Goal: Find specific page/section: Find specific page/section

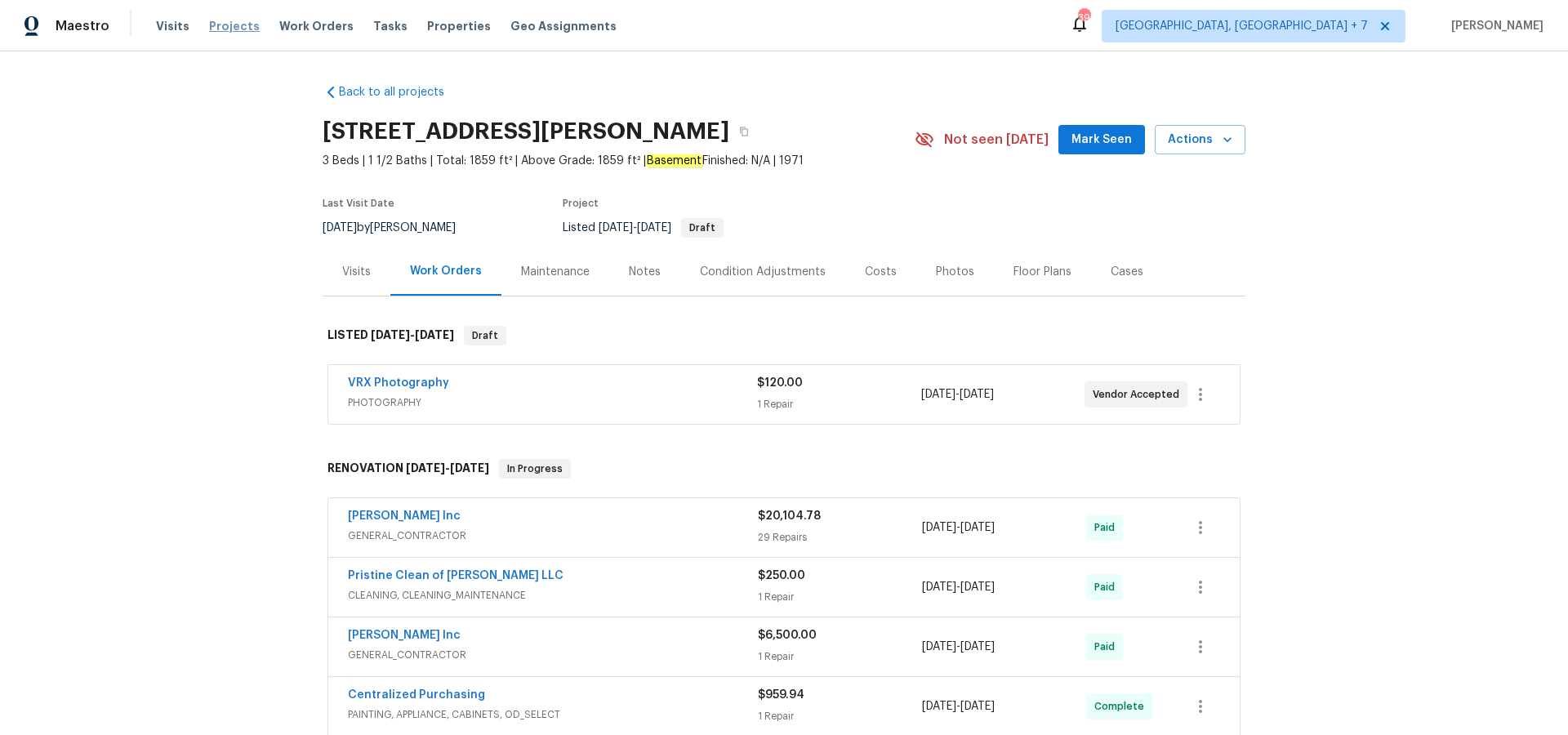
click at [230, 29] on span "Projects" at bounding box center [234, 26] width 51 height 16
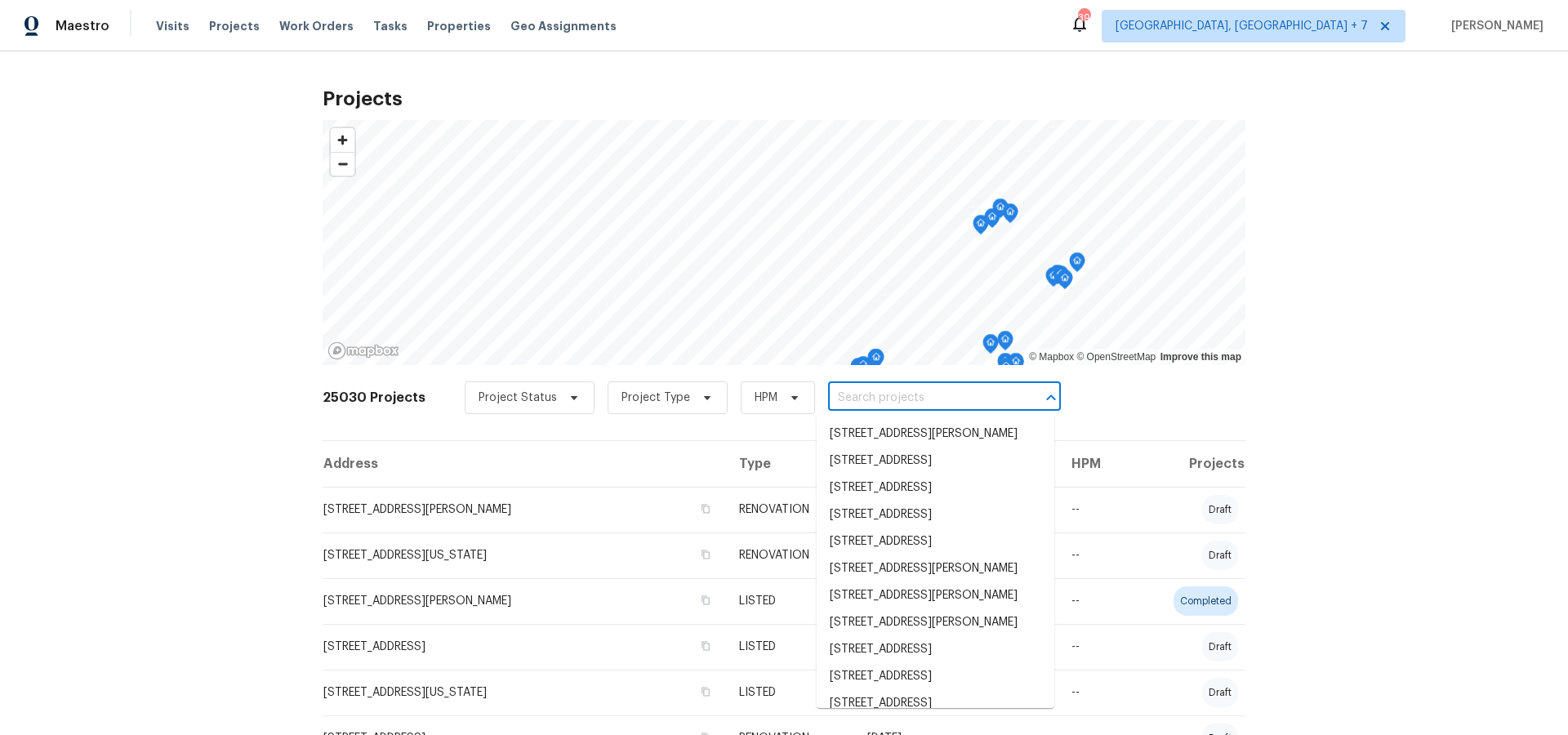
click at [882, 401] on input "text" at bounding box center [921, 398] width 187 height 25
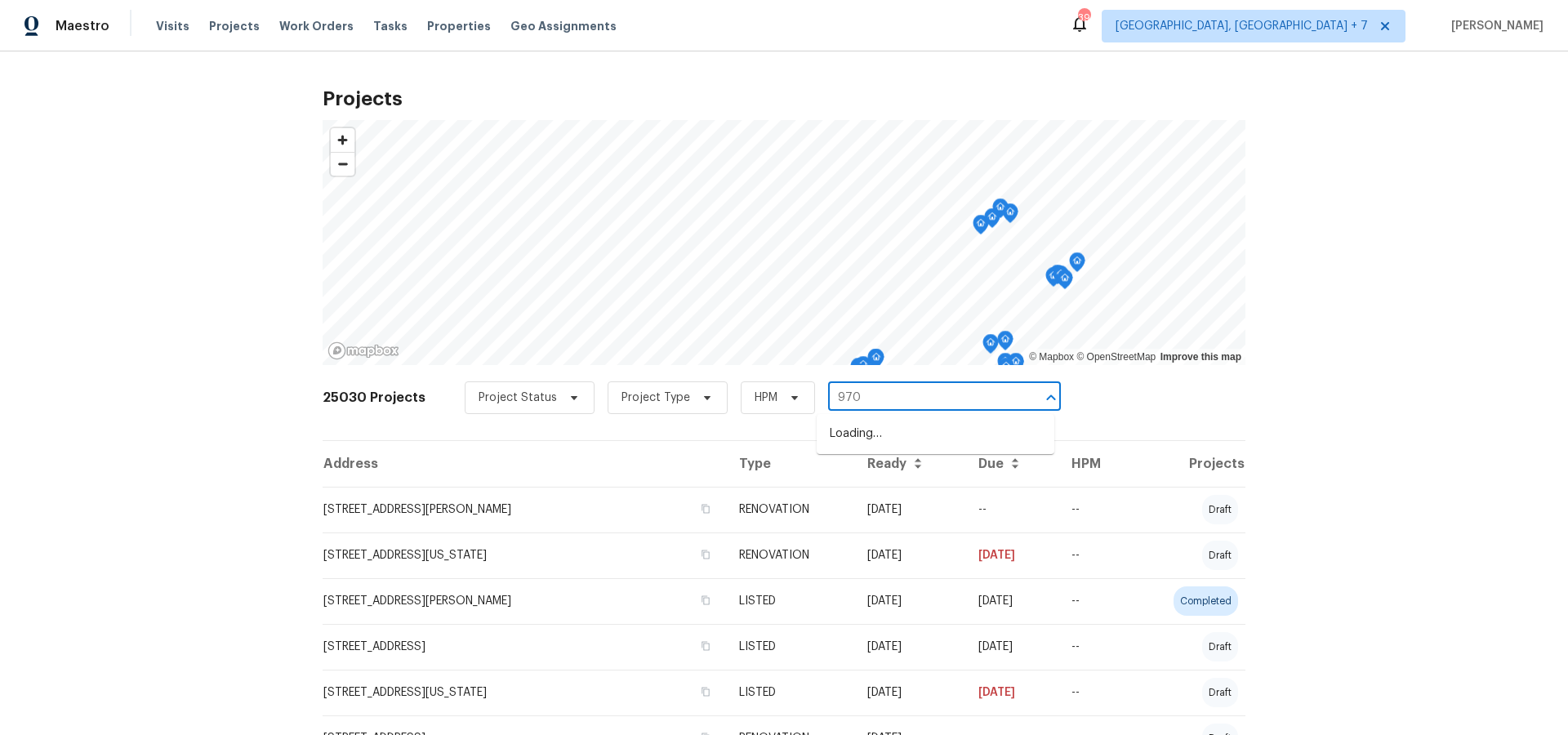
type input "970 m"
click at [877, 434] on li "[STREET_ADDRESS]" at bounding box center [936, 434] width 237 height 27
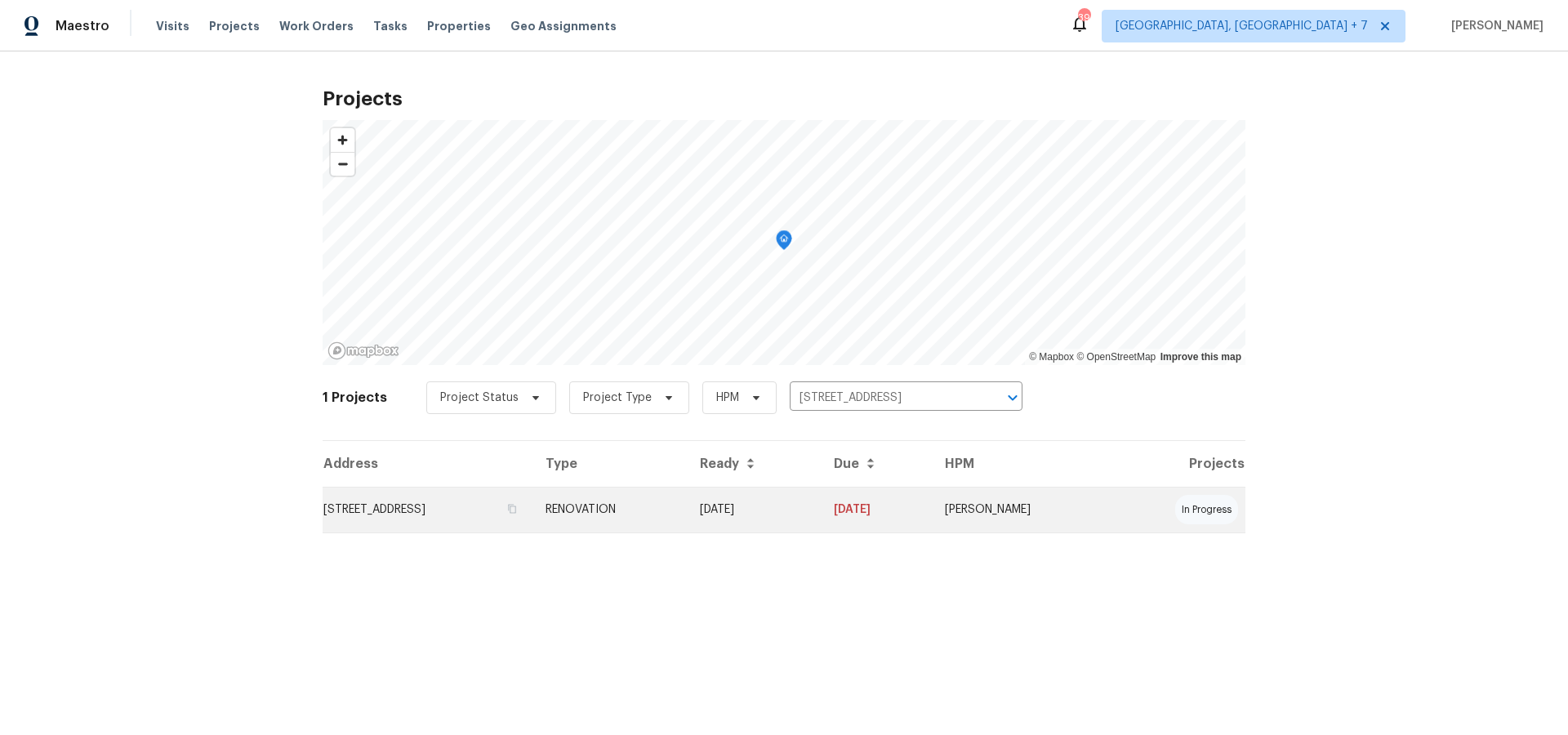
click at [475, 509] on td "[STREET_ADDRESS]" at bounding box center [427, 509] width 210 height 45
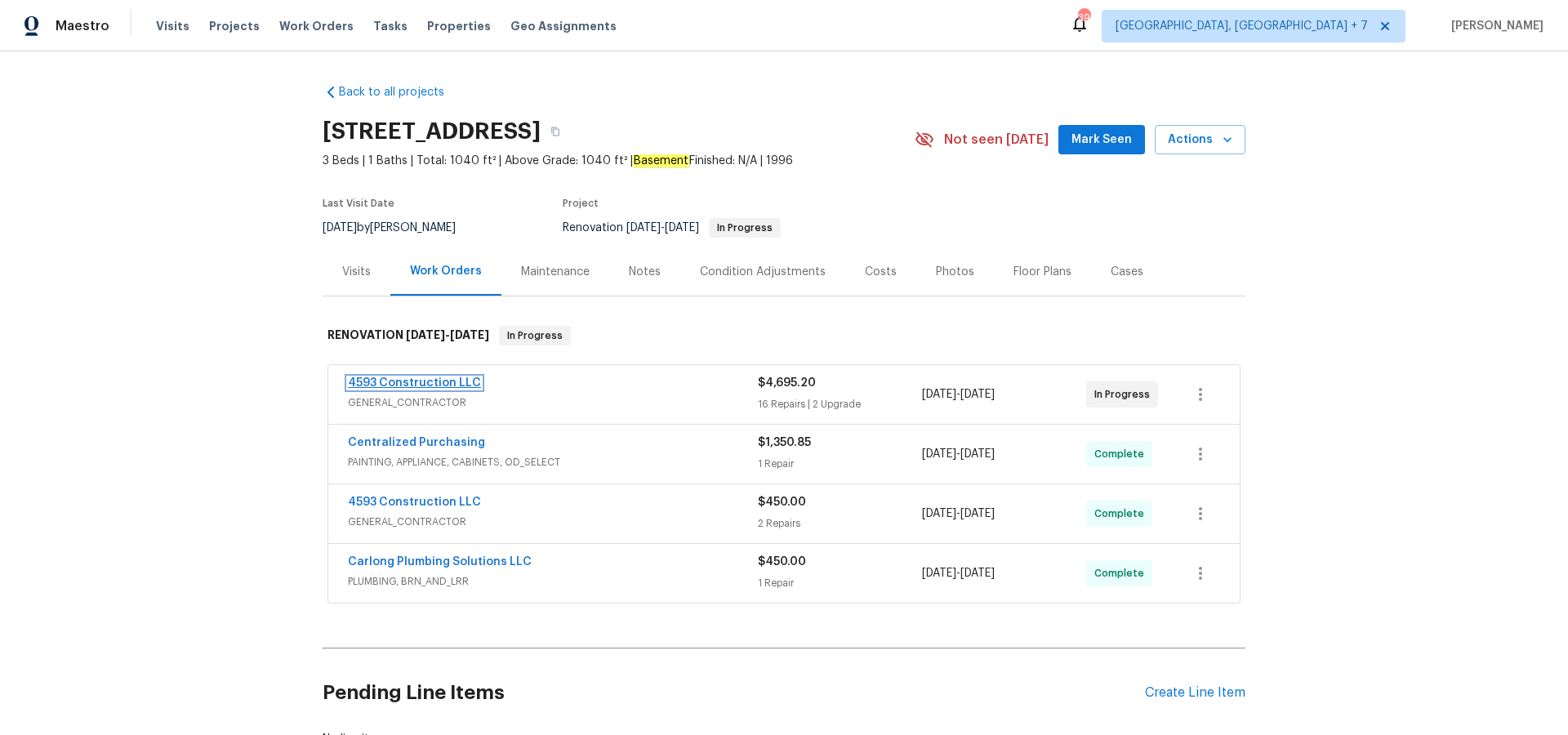
click at [441, 382] on link "4593 Construction LLC" at bounding box center [414, 383] width 133 height 12
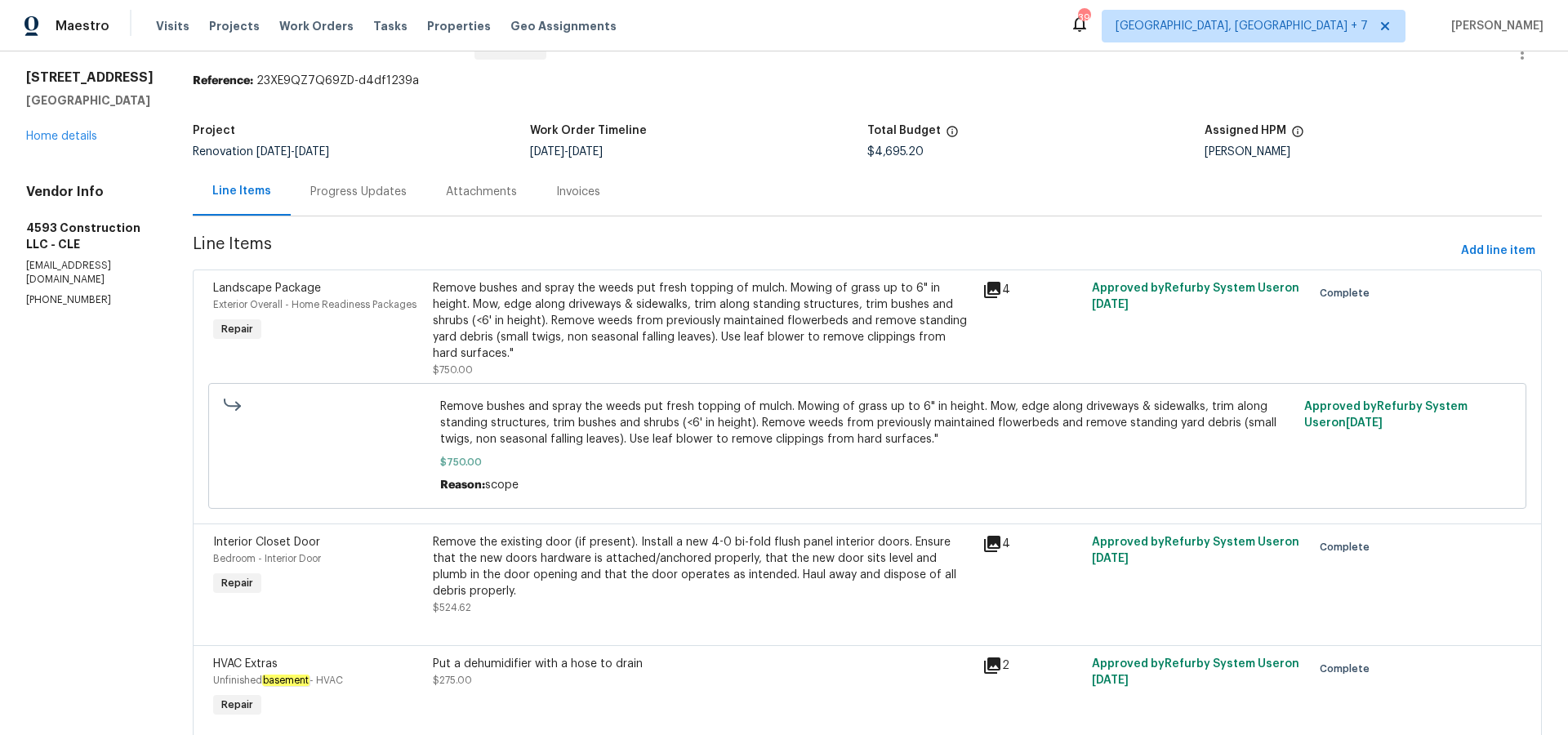
scroll to position [17, 0]
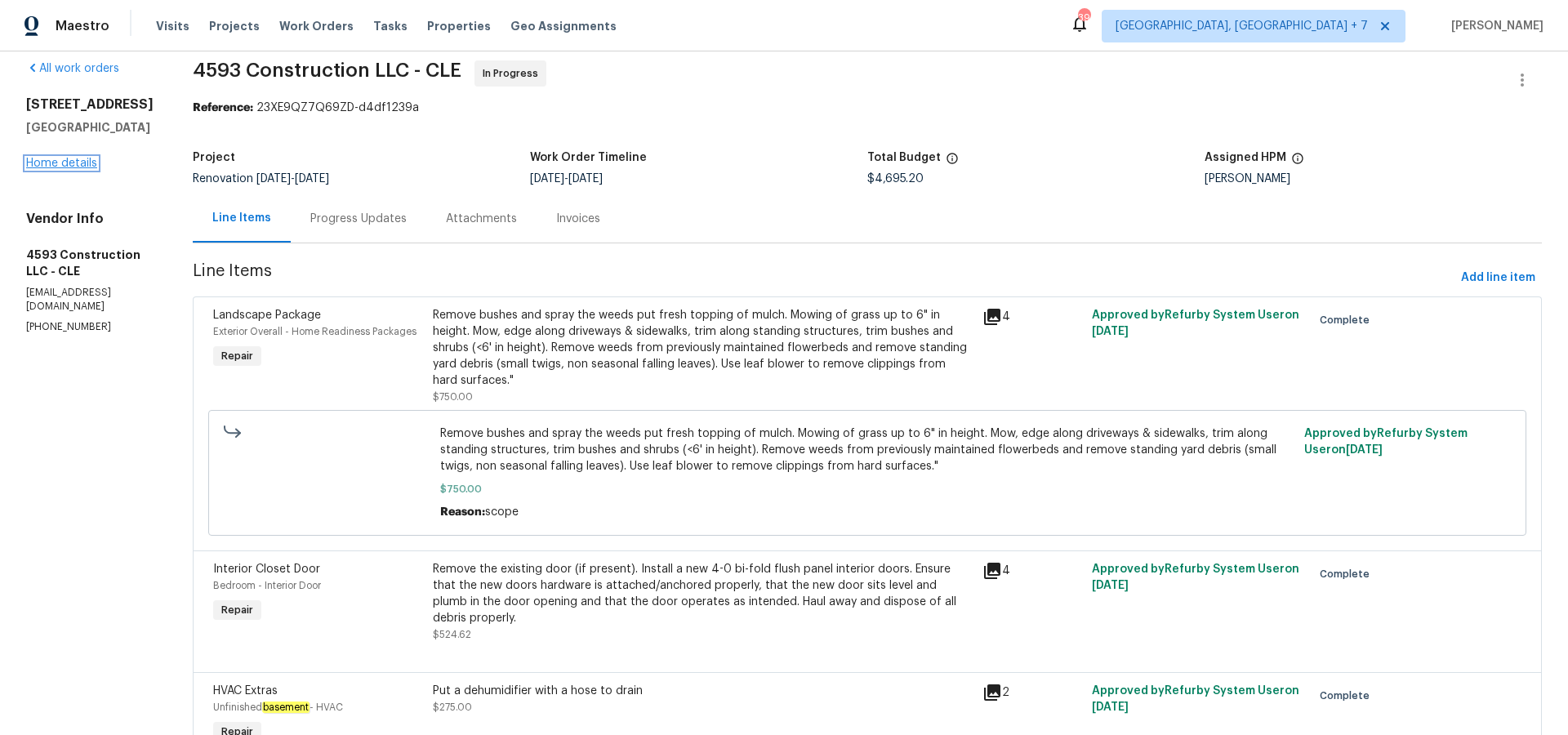
click at [39, 167] on link "Home details" at bounding box center [62, 163] width 71 height 12
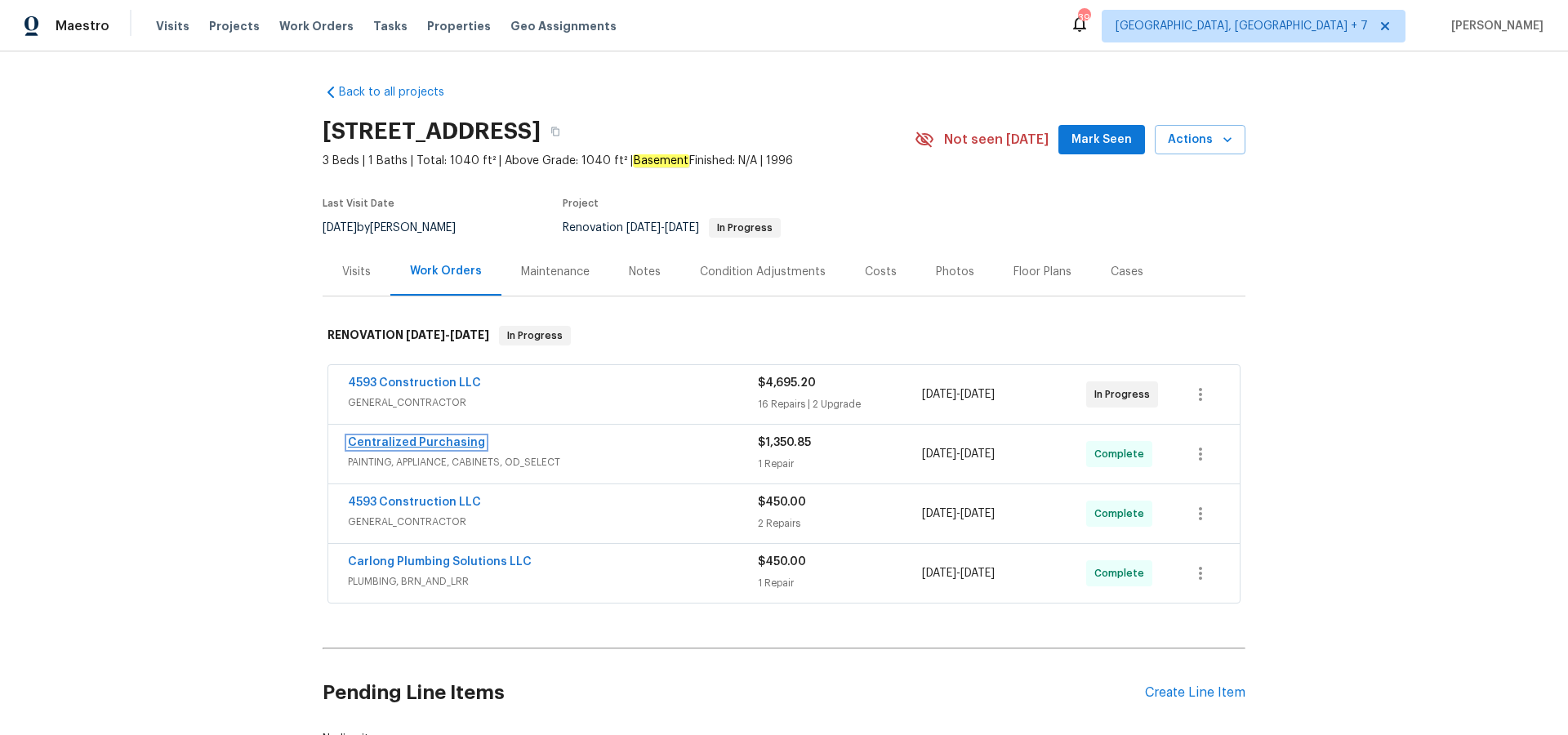
click at [416, 443] on link "Centralized Purchasing" at bounding box center [417, 442] width 137 height 12
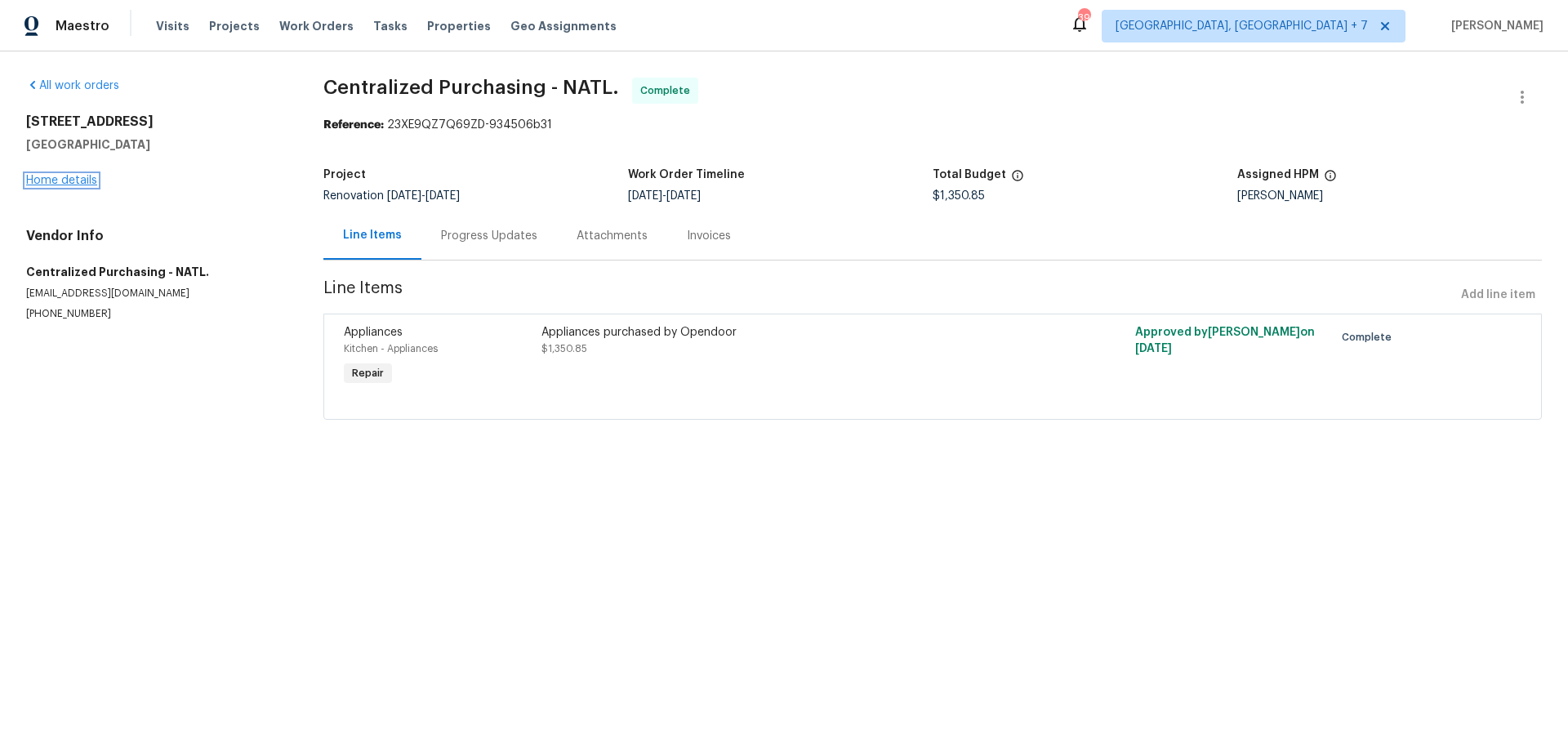
click at [73, 184] on link "Home details" at bounding box center [62, 180] width 71 height 12
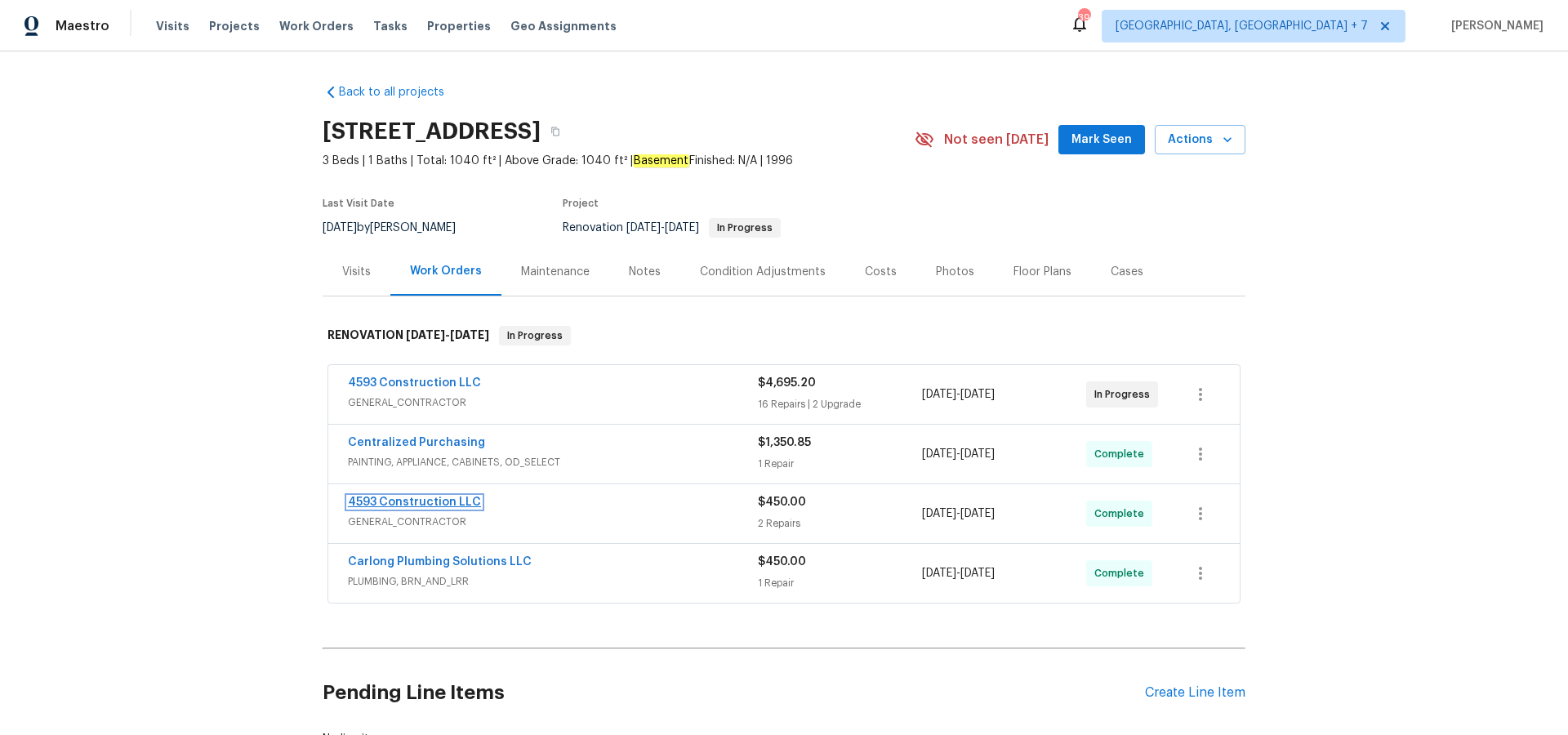
click at [433, 498] on link "4593 Construction LLC" at bounding box center [414, 502] width 133 height 12
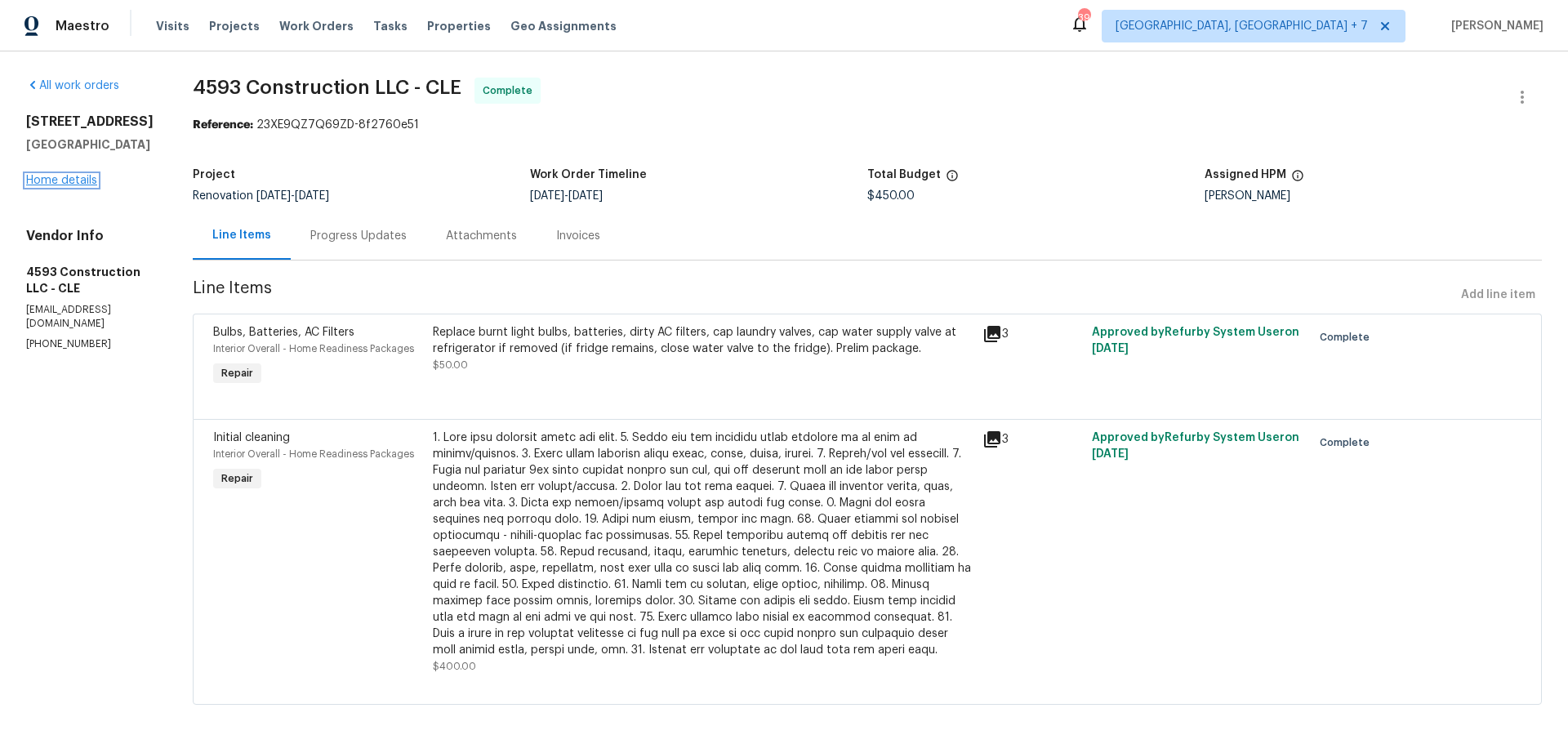
click at [63, 177] on link "Home details" at bounding box center [62, 180] width 71 height 12
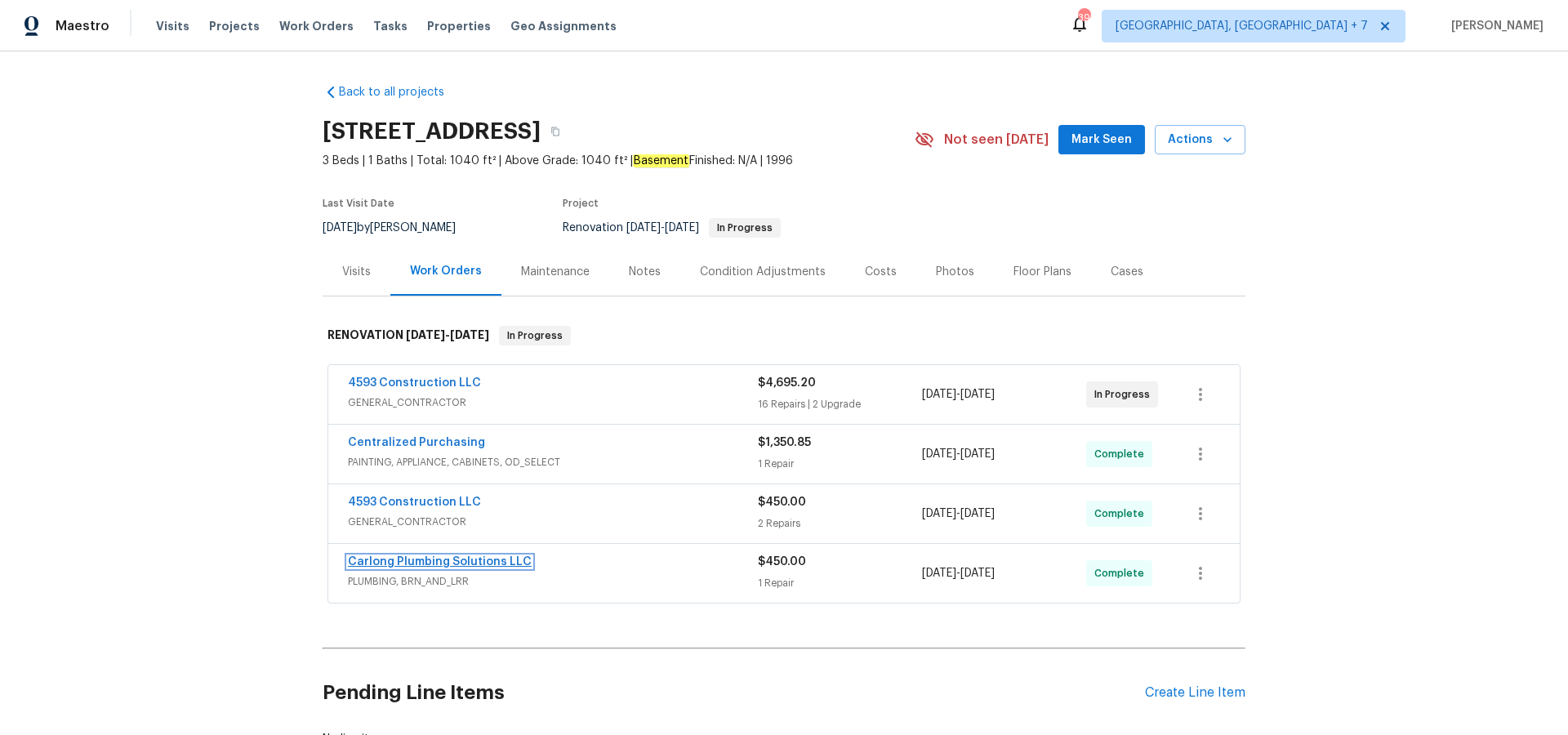
click at [439, 564] on link "Carlong Plumbing Solutions LLC" at bounding box center [440, 562] width 184 height 12
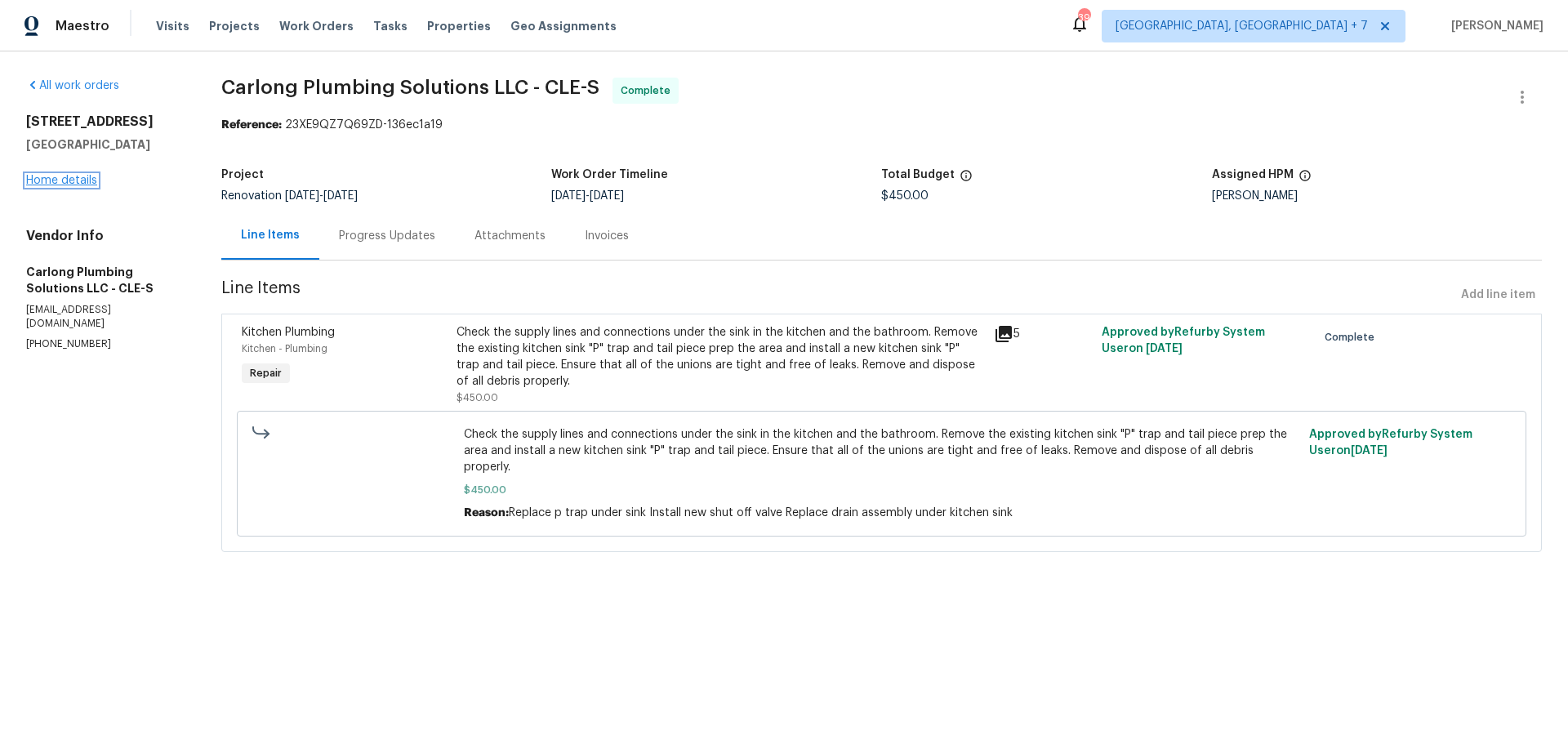
click at [75, 179] on link "Home details" at bounding box center [62, 180] width 71 height 12
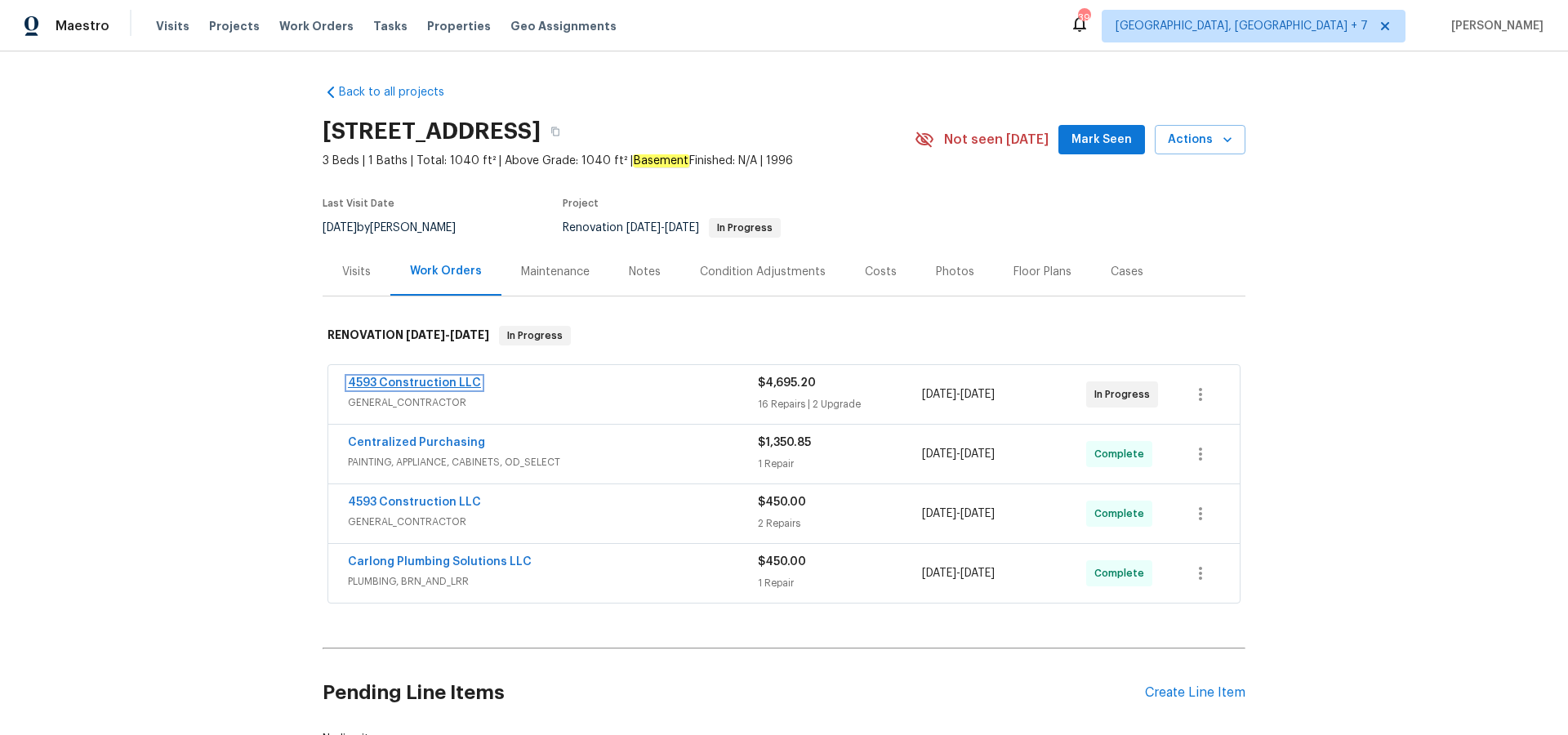
click at [414, 381] on link "4593 Construction LLC" at bounding box center [414, 383] width 133 height 12
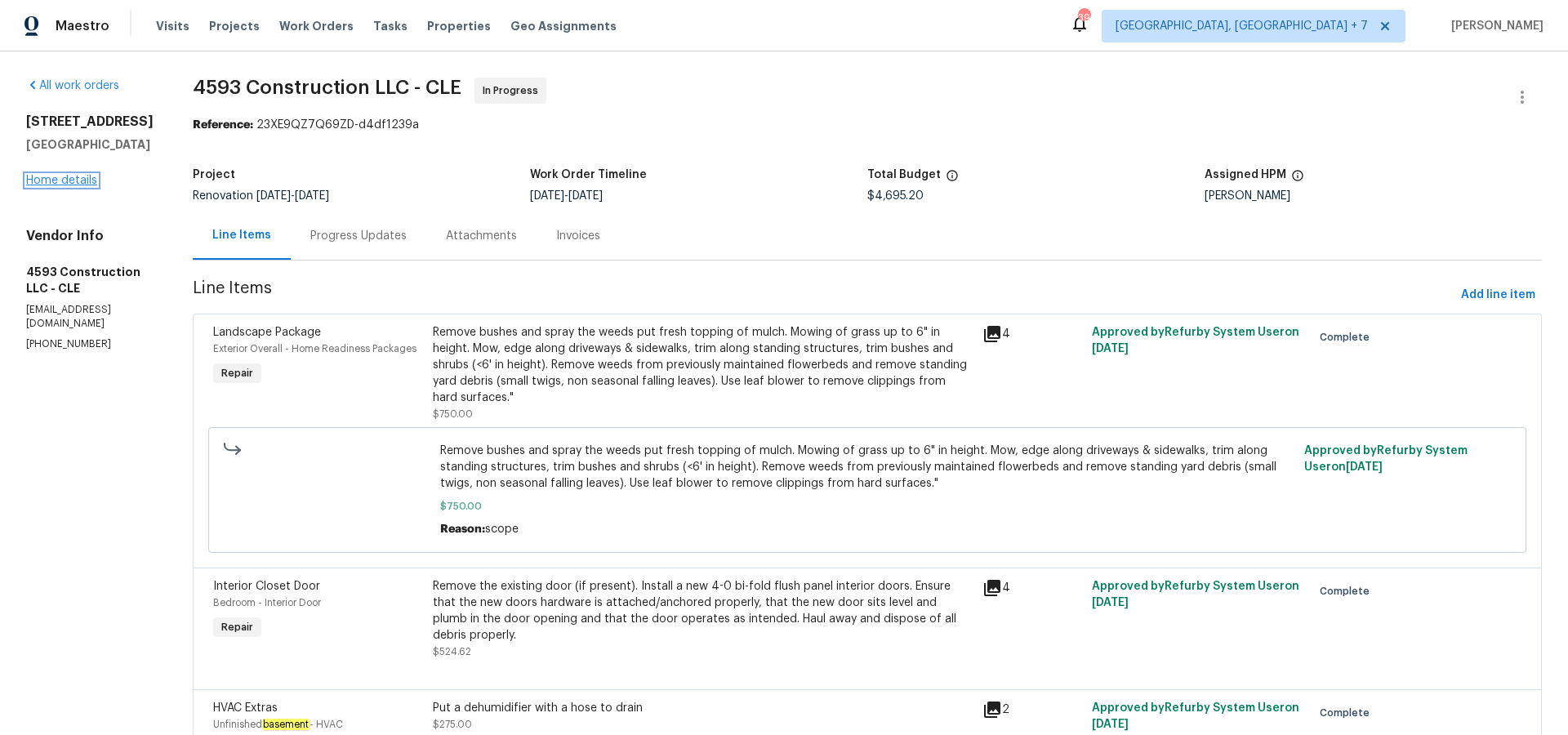
click at [63, 186] on link "Home details" at bounding box center [62, 180] width 71 height 12
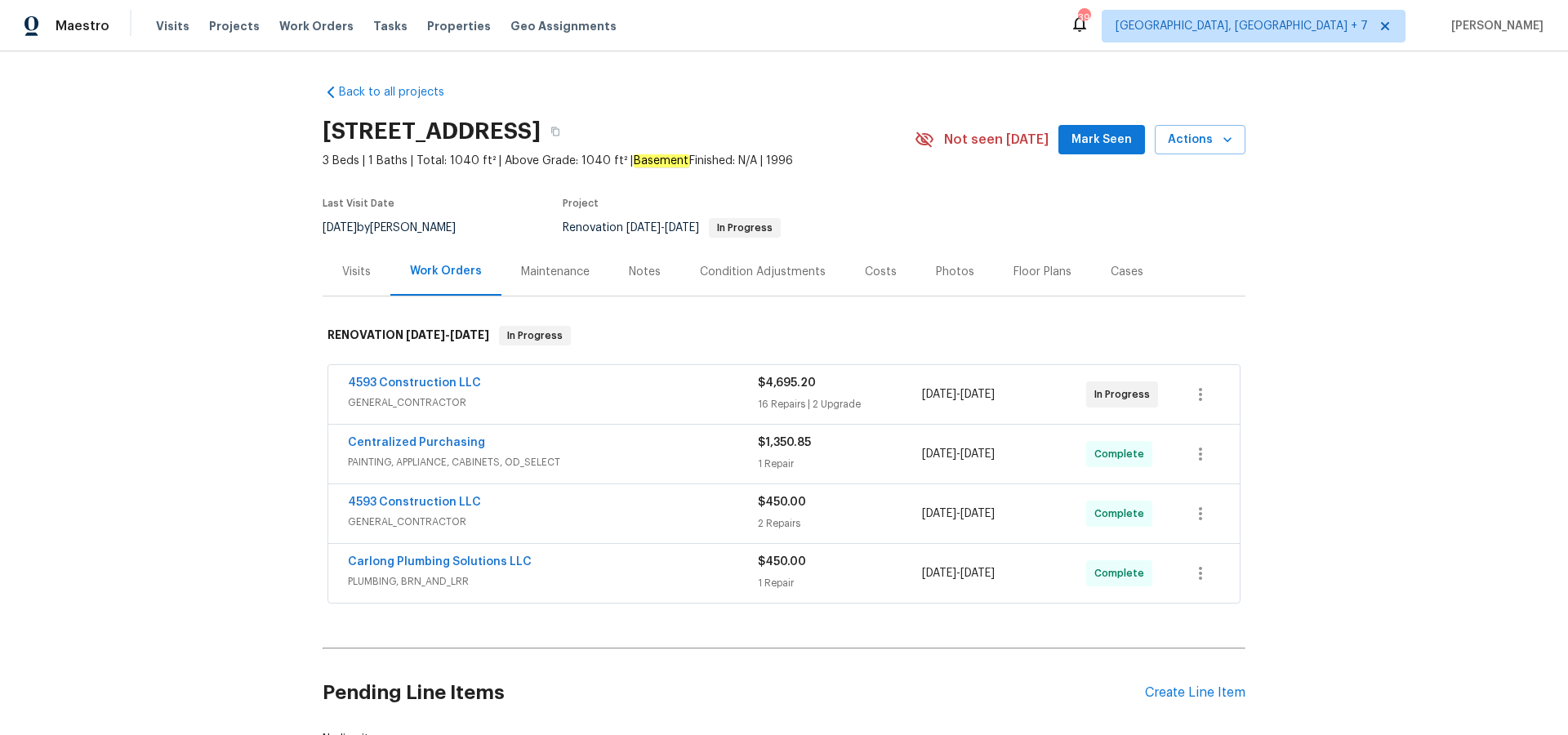
click at [439, 274] on div "Work Orders" at bounding box center [446, 271] width 72 height 16
click at [450, 269] on div "Work Orders" at bounding box center [446, 271] width 72 height 16
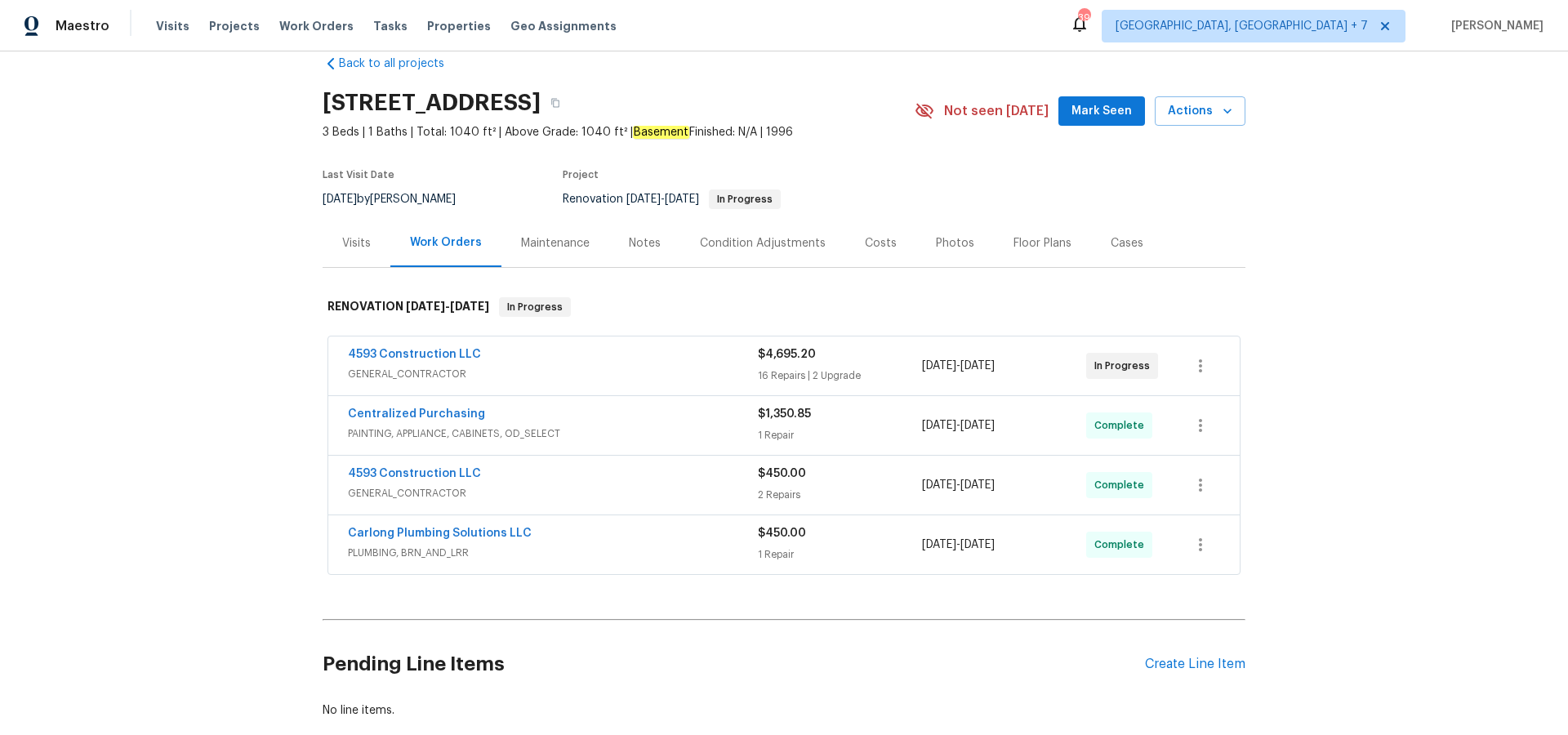
scroll to position [13, 0]
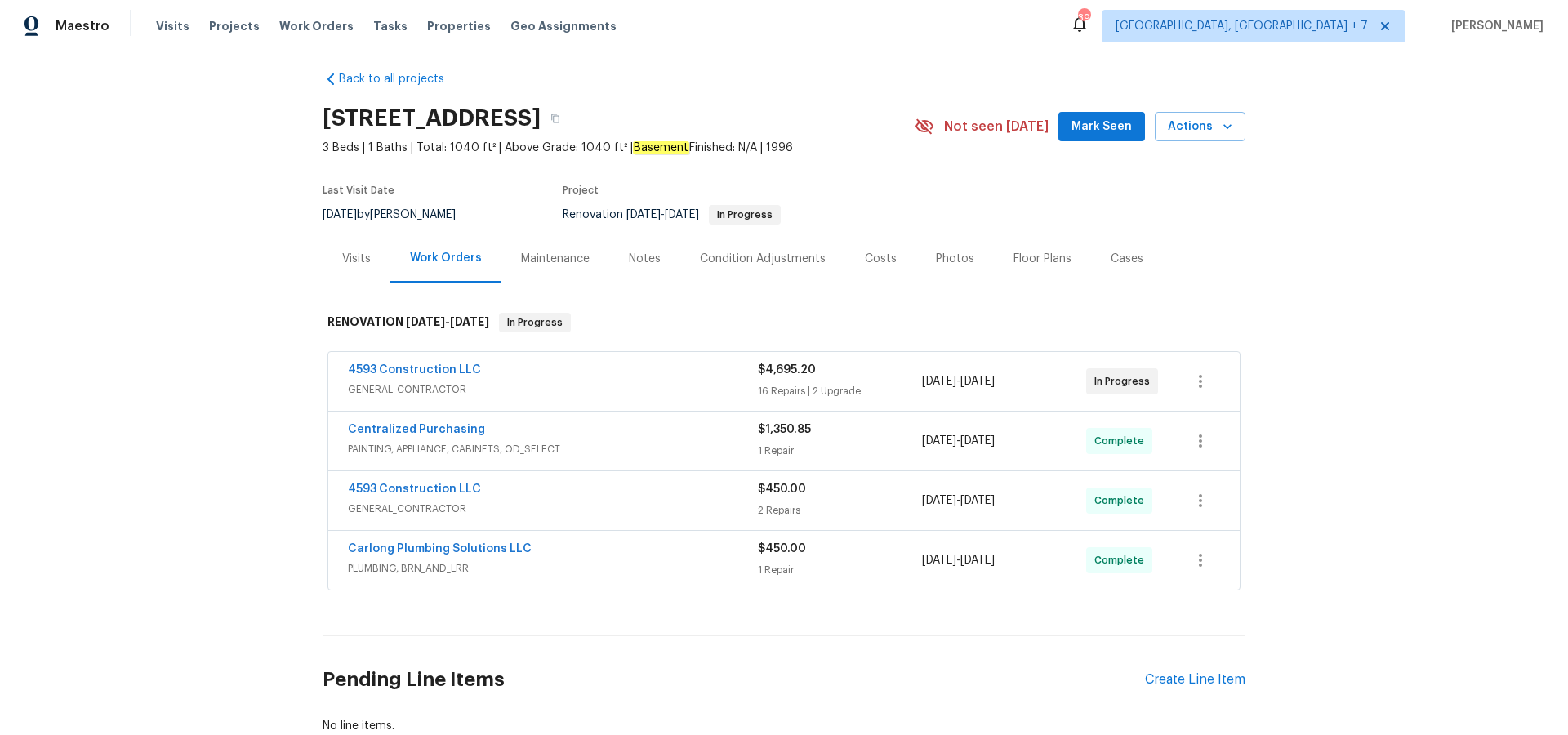
click at [366, 267] on div "Visits" at bounding box center [357, 259] width 68 height 48
